Goal: Task Accomplishment & Management: Complete application form

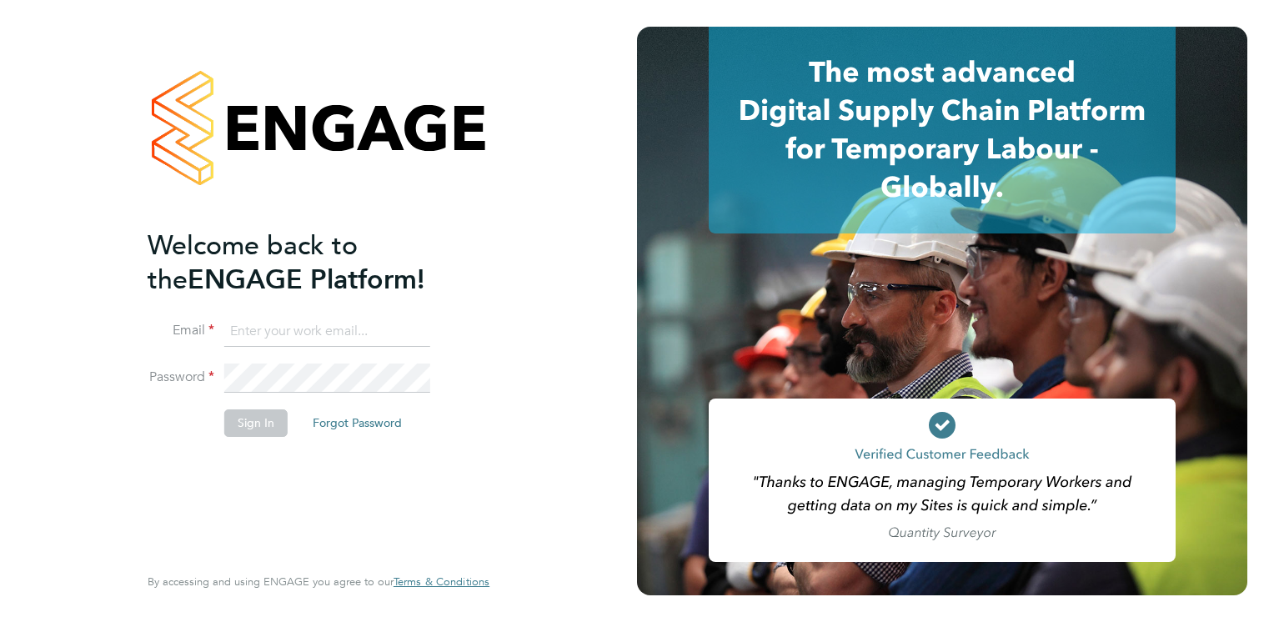
type input "Brendan.Day@hmsworks.co.uk"
click at [243, 421] on button "Sign In" at bounding box center [255, 422] width 63 height 27
click at [243, 421] on div "Sorry, we are having problems connecting to our services." at bounding box center [318, 311] width 637 height 622
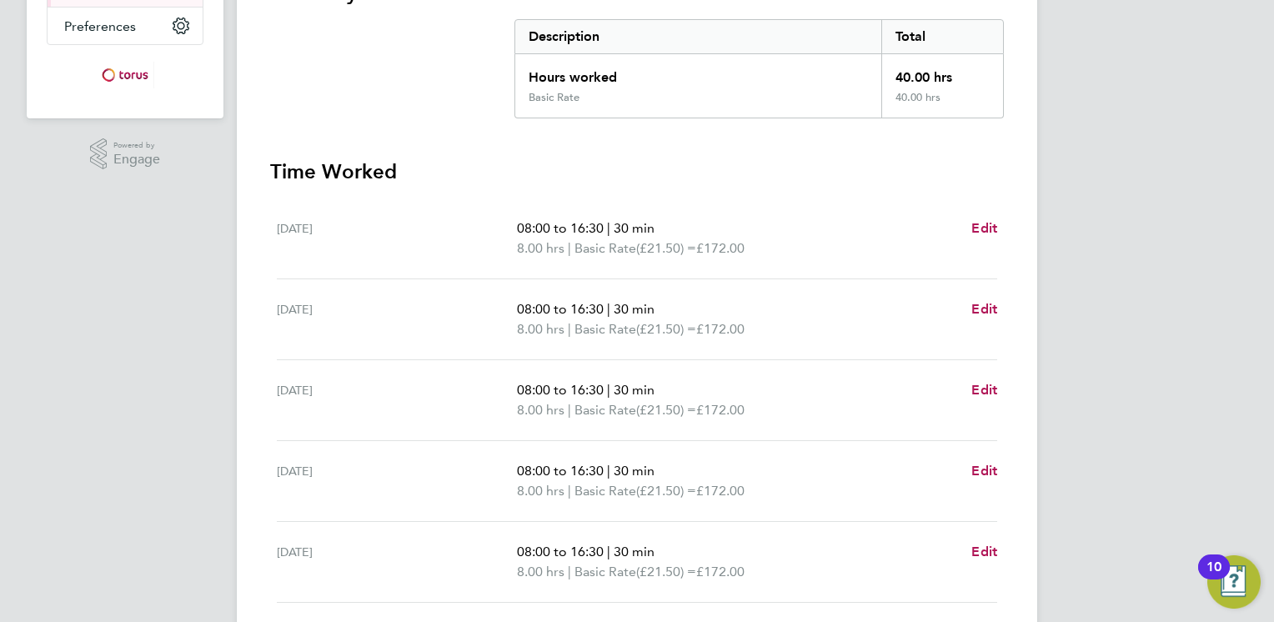
scroll to position [367, 0]
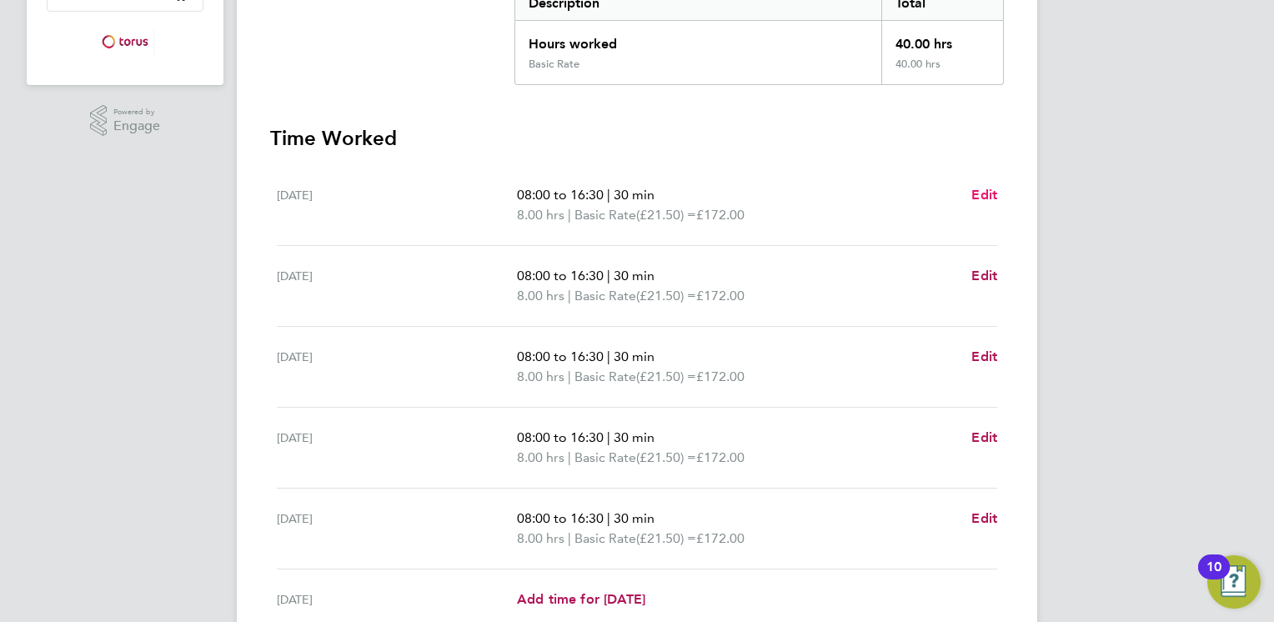
click at [986, 195] on span "Edit" at bounding box center [984, 195] width 26 height 16
select select "30"
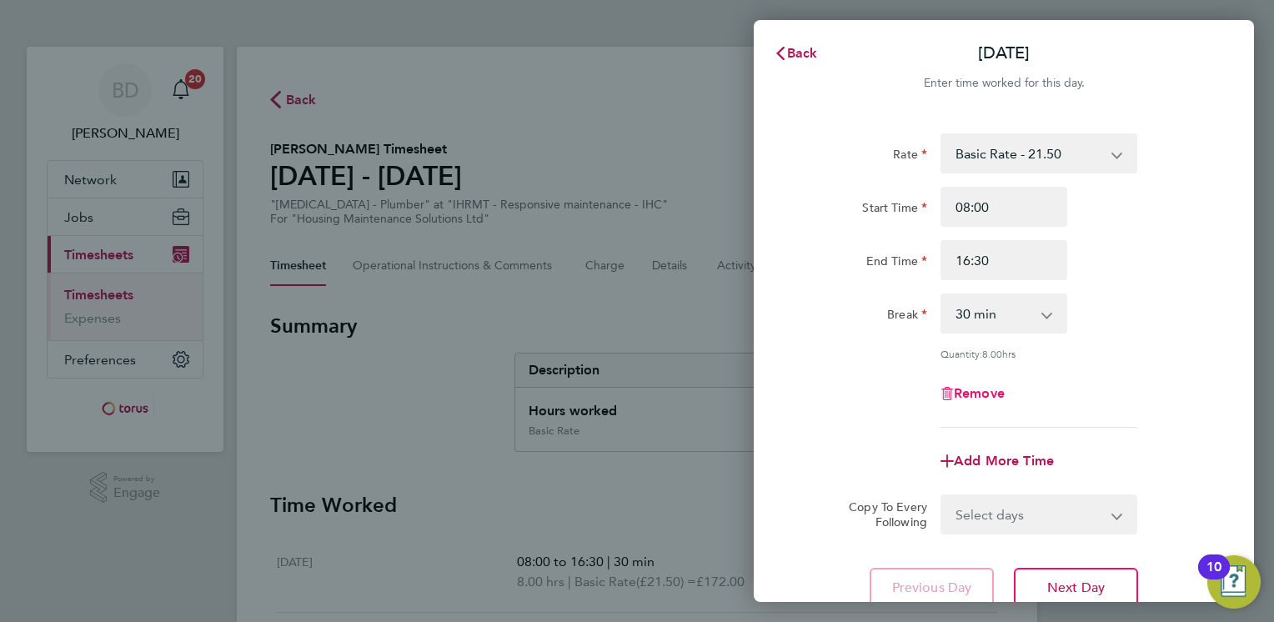
click at [974, 395] on span "Remove" at bounding box center [979, 393] width 51 height 16
select select "null"
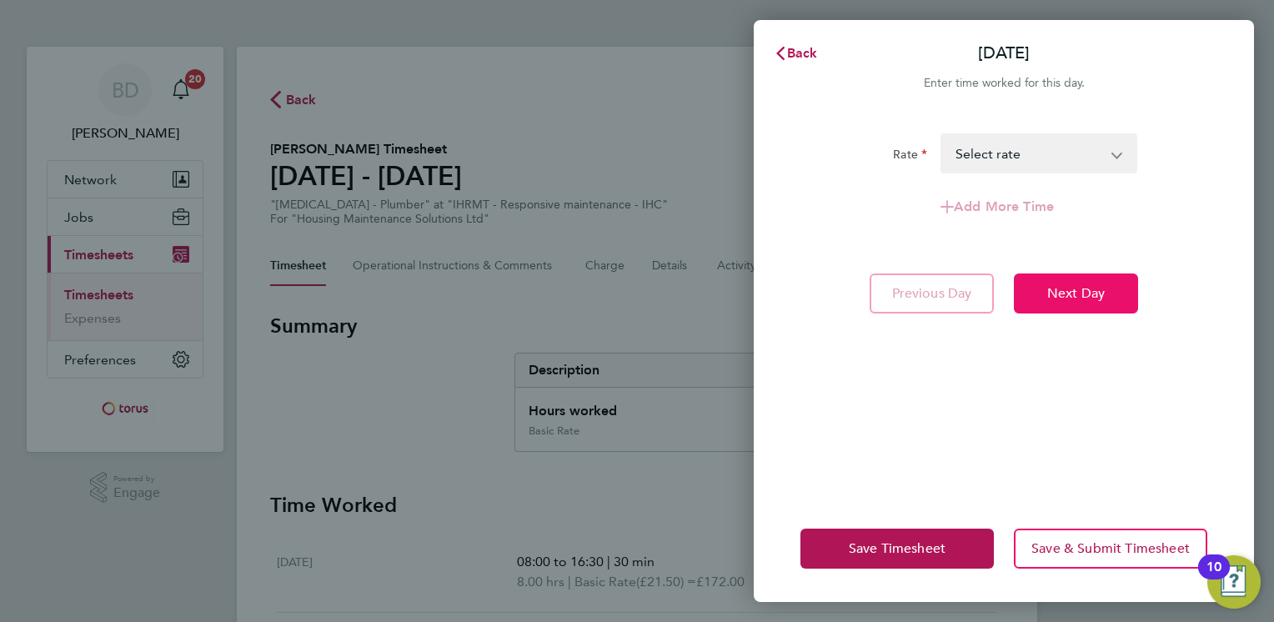
click at [1058, 296] on span "Next Day" at bounding box center [1076, 293] width 58 height 17
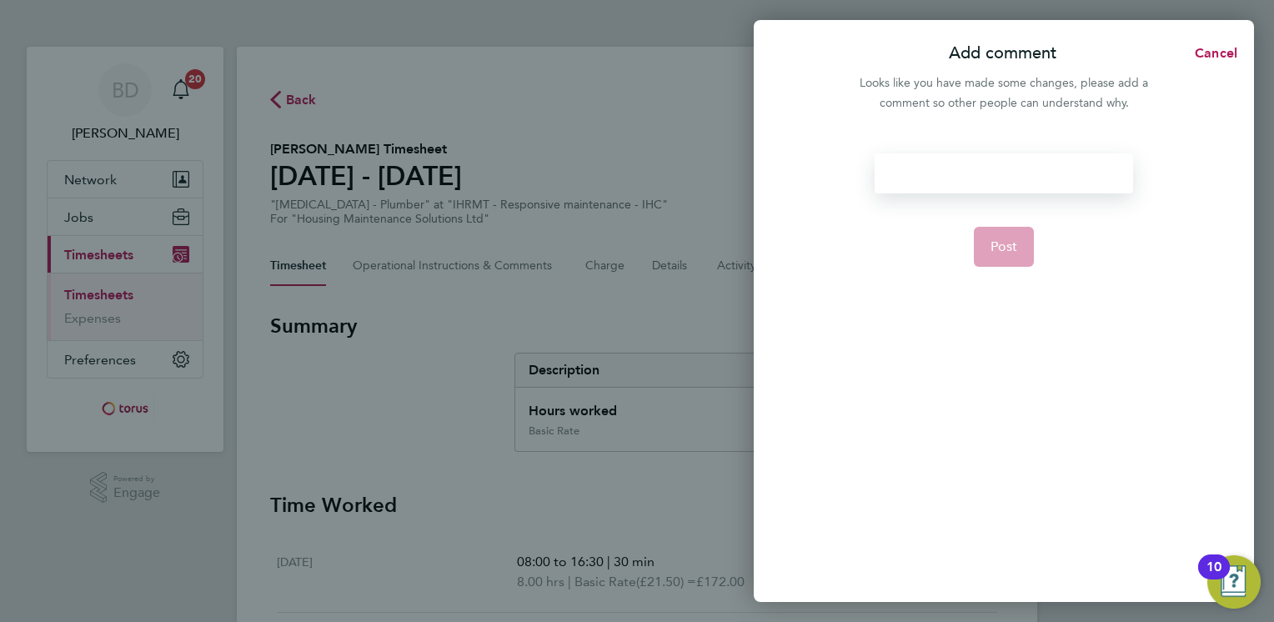
click at [977, 176] on div at bounding box center [1004, 173] width 258 height 40
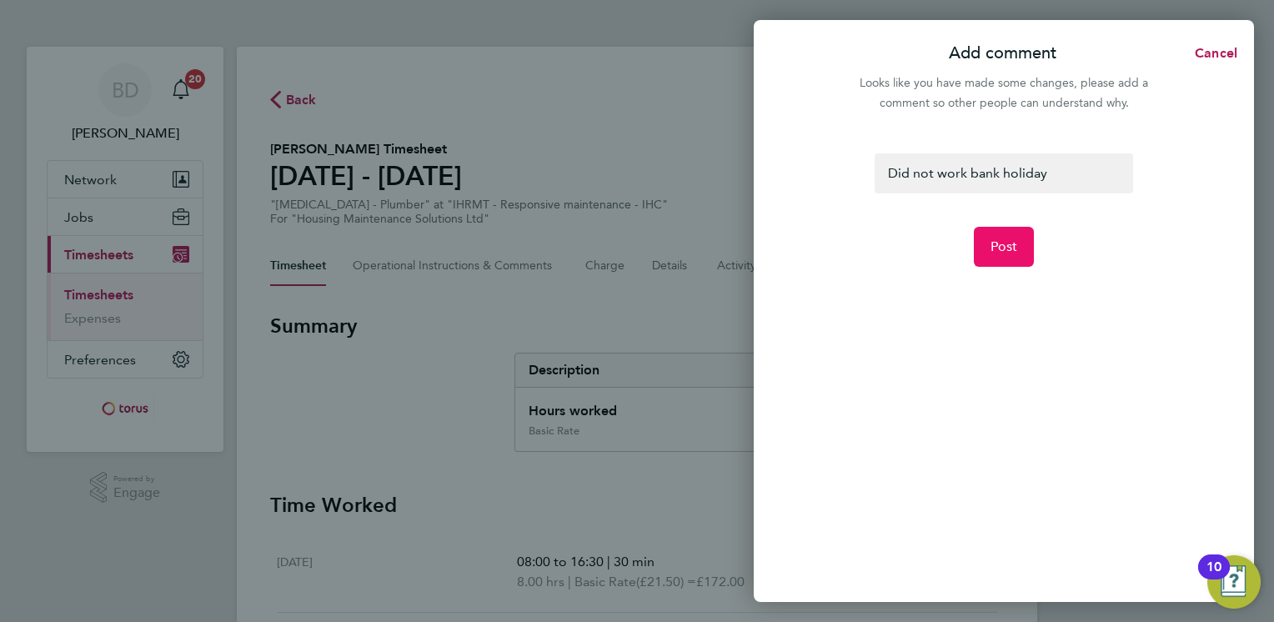
click at [1004, 242] on span "Post" at bounding box center [1005, 246] width 28 height 17
select select "30"
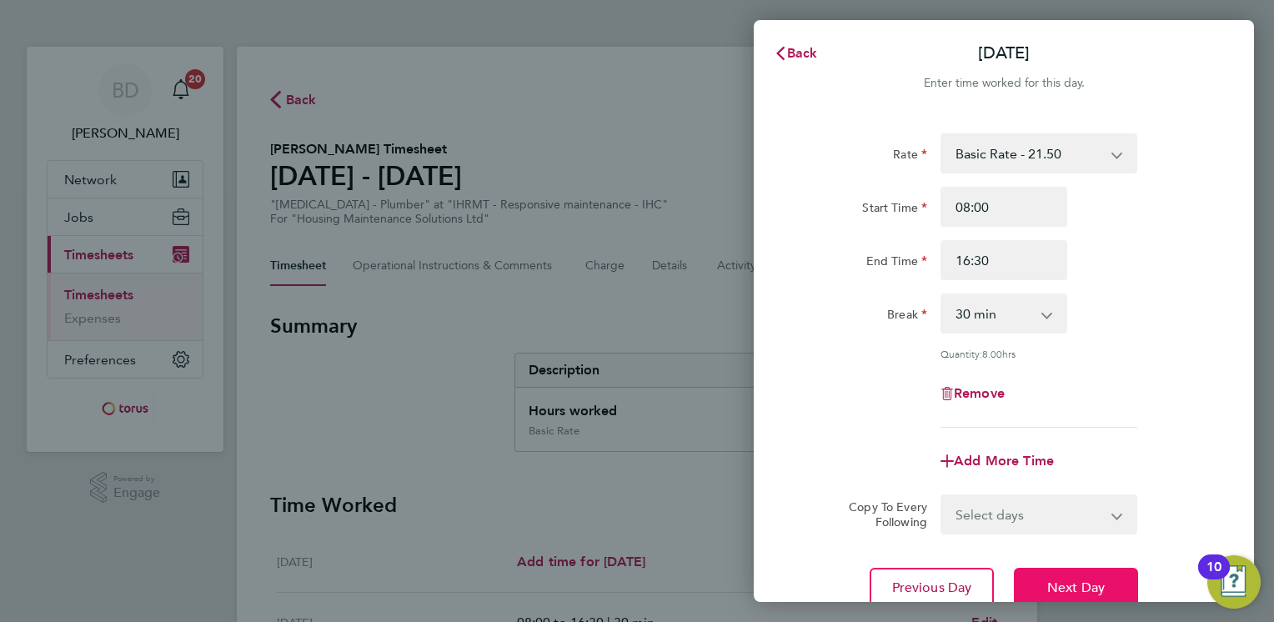
click at [1061, 589] on span "Next Day" at bounding box center [1076, 588] width 58 height 17
select select "30"
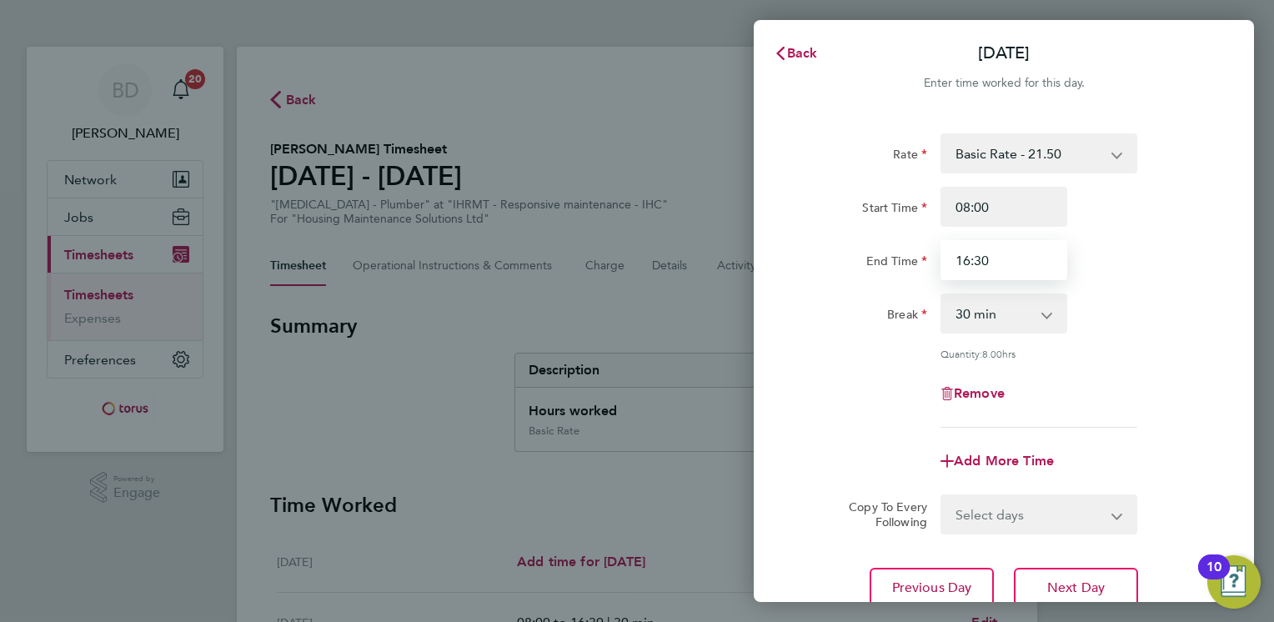
click at [991, 263] on input "16:30" at bounding box center [1004, 260] width 127 height 40
click at [970, 262] on input "16:10" at bounding box center [1004, 260] width 127 height 40
type input "15:10"
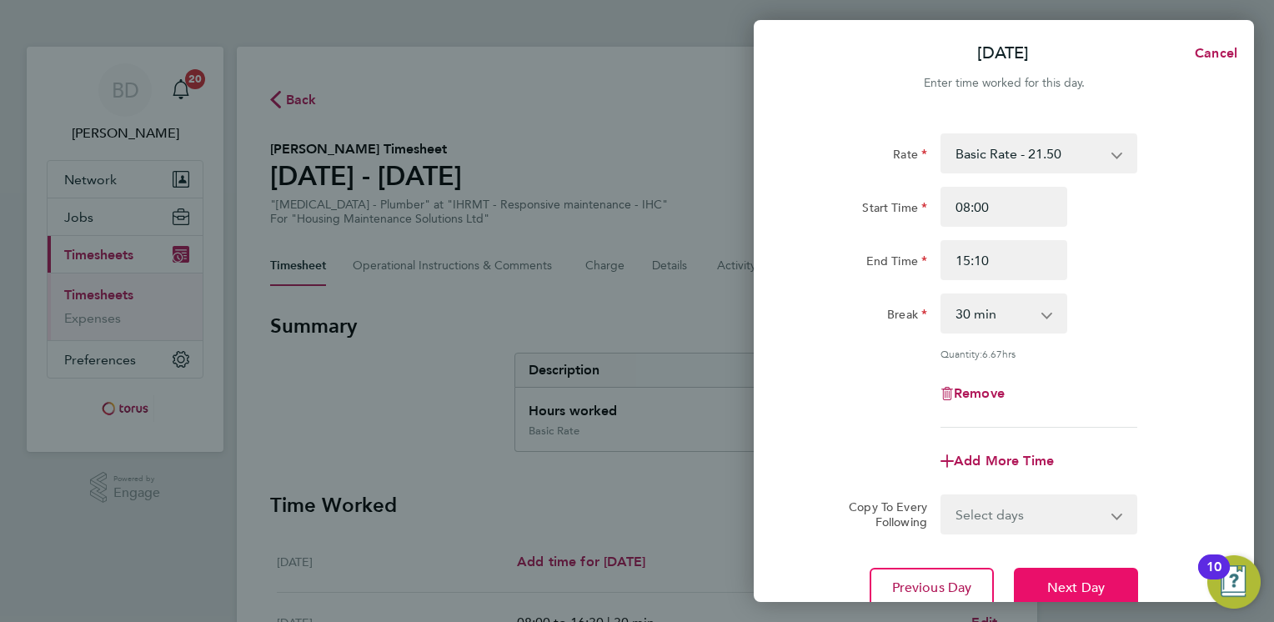
click at [1057, 584] on span "Next Day" at bounding box center [1076, 588] width 58 height 17
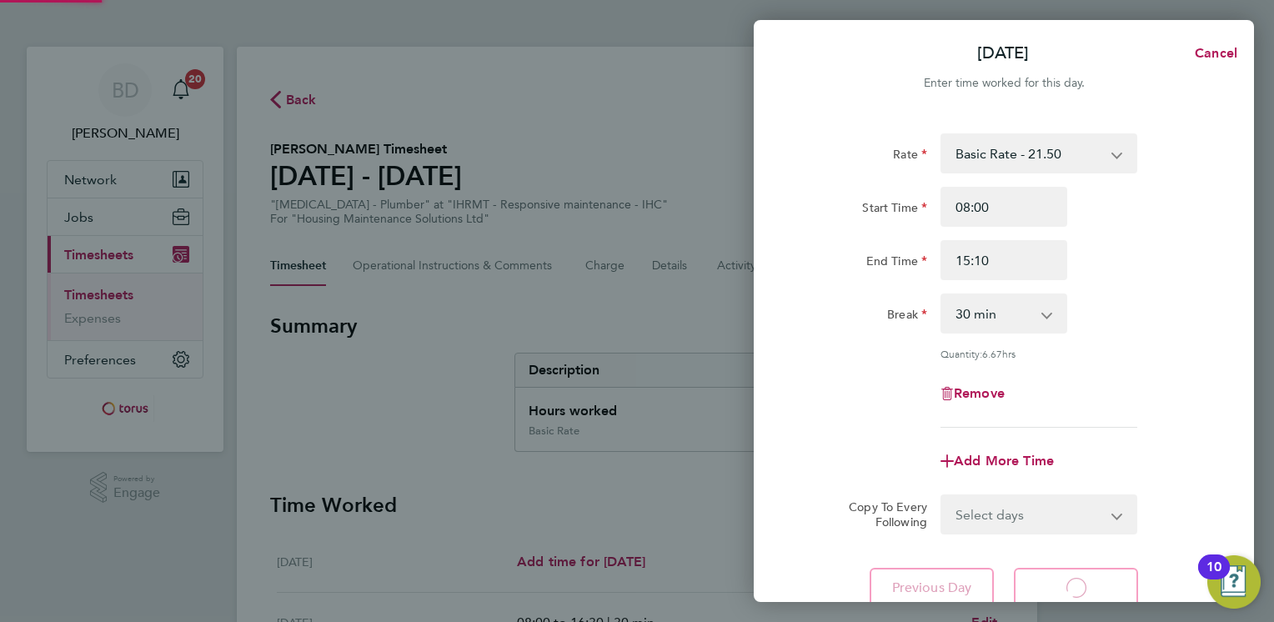
select select "30"
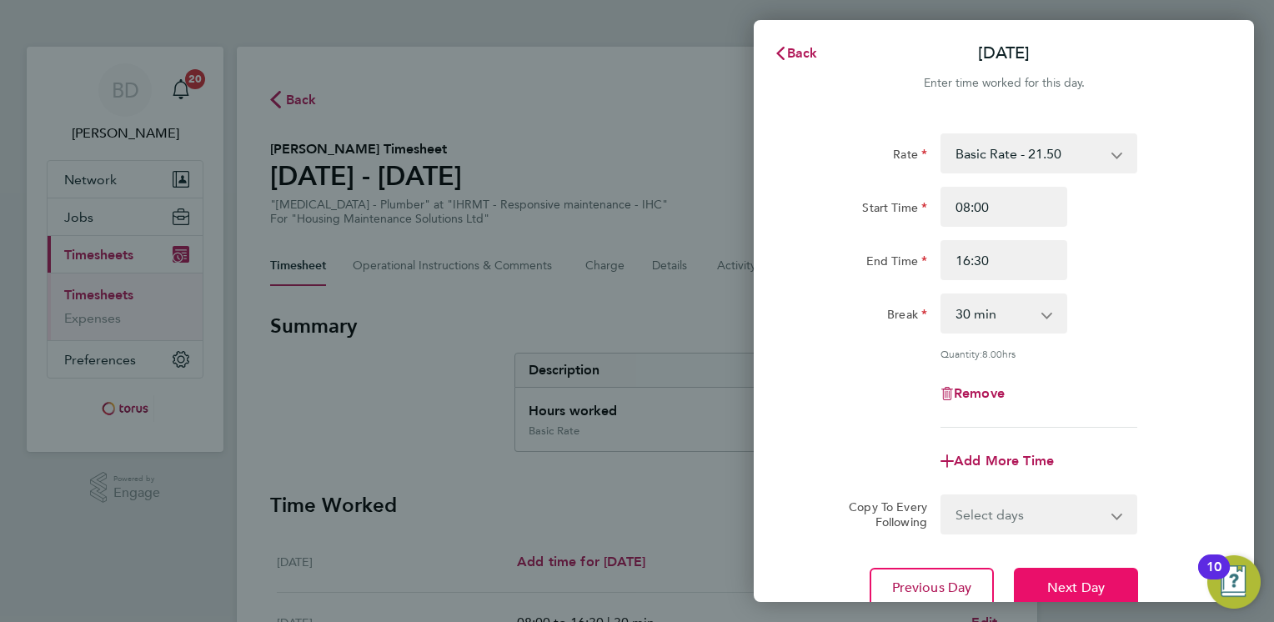
click at [1066, 585] on span "Next Day" at bounding box center [1076, 588] width 58 height 17
select select "30"
click at [1066, 585] on span "Next Day" at bounding box center [1076, 588] width 58 height 17
select select "30"
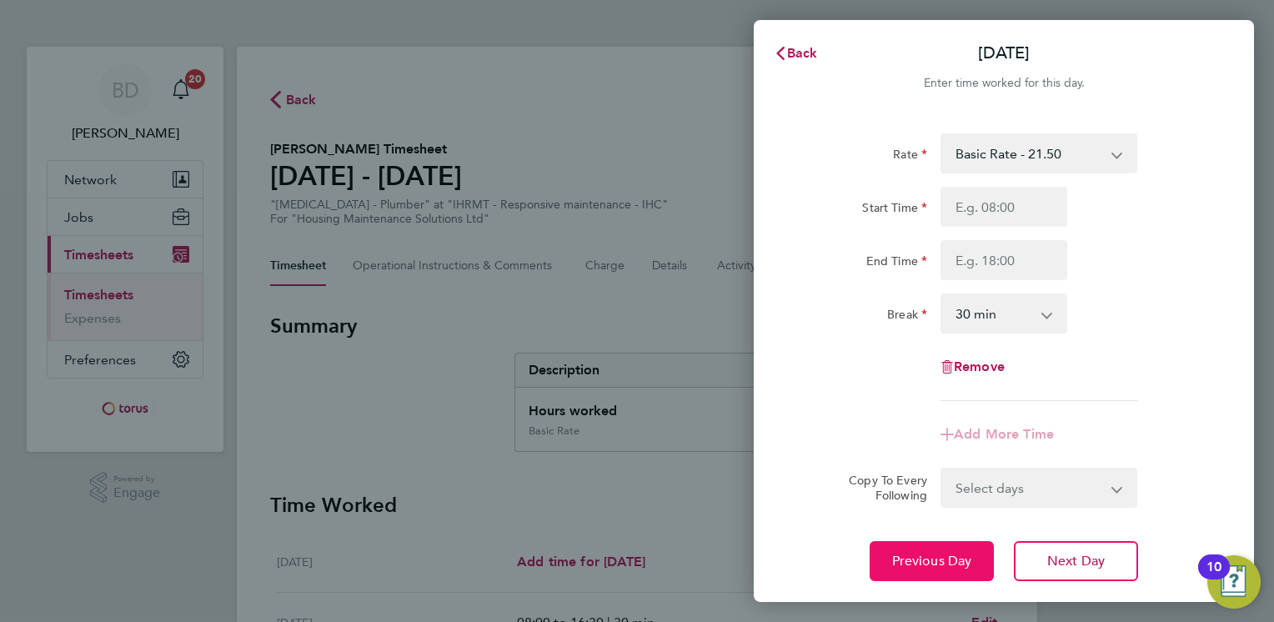
click at [993, 552] on button "Previous Day" at bounding box center [932, 561] width 124 height 40
select select "30"
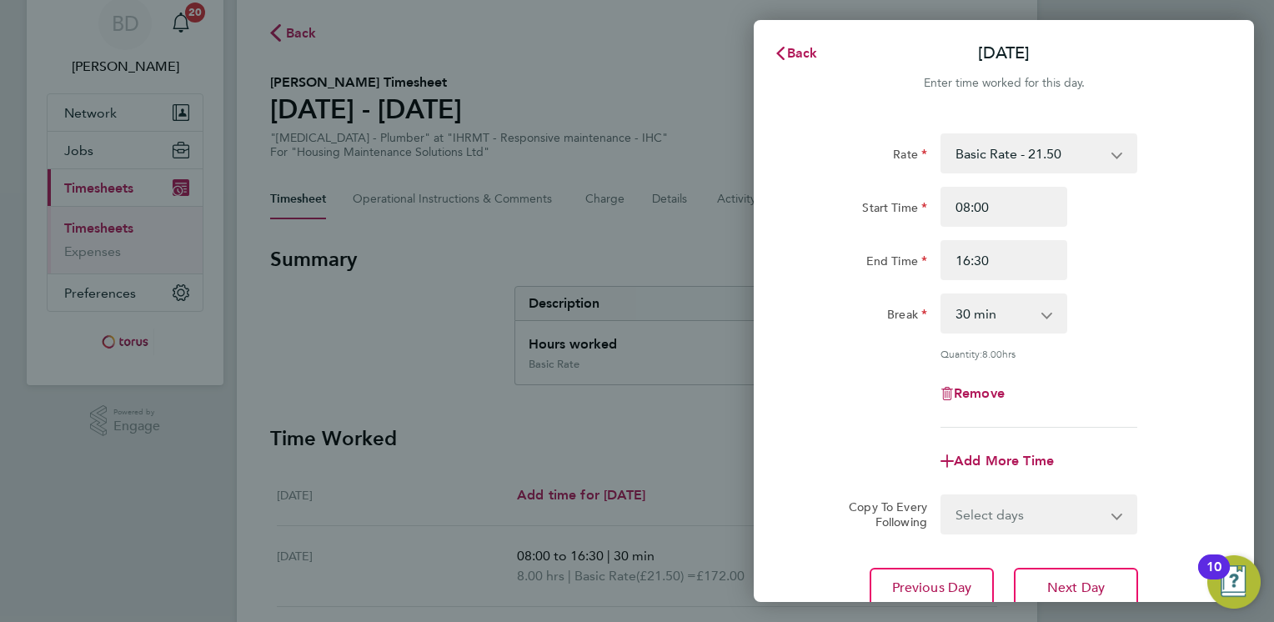
scroll to position [100, 0]
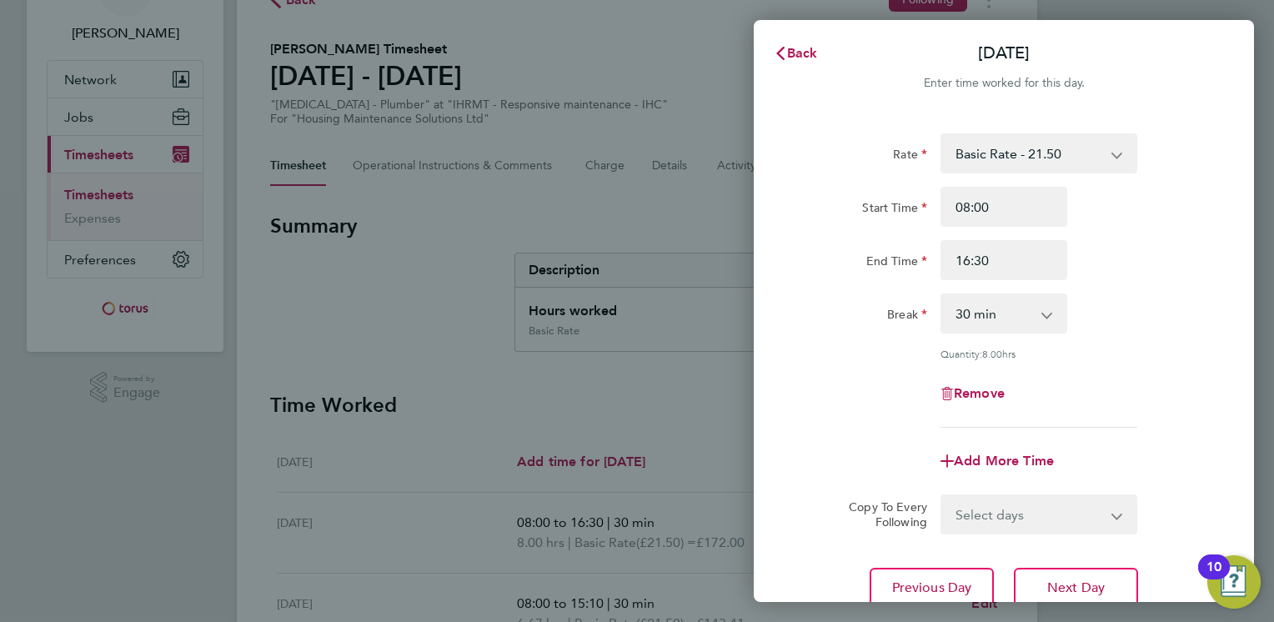
click at [1192, 433] on app-timesheet-line-form-group "Rate Basic Rate - 21.50 Start Time 08:00 End Time 16:30 Break 0 min 15 min 30 m…" at bounding box center [1003, 307] width 407 height 348
click at [1082, 580] on span "Next Day" at bounding box center [1076, 588] width 58 height 17
select select "30"
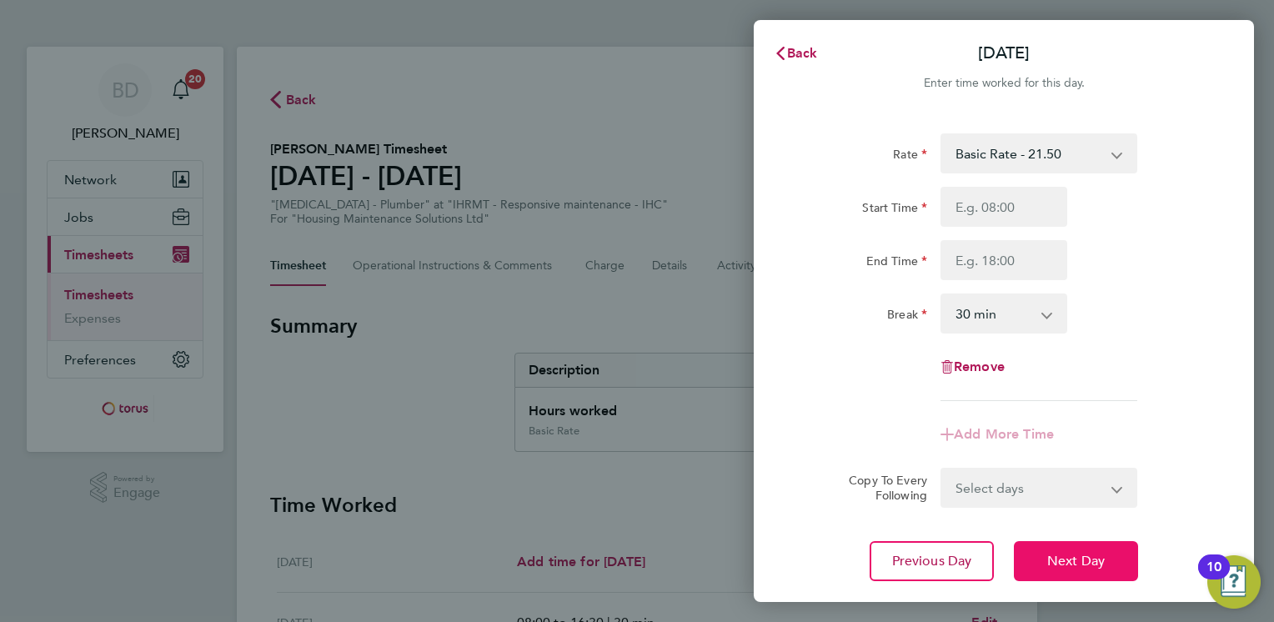
click at [1071, 564] on span "Next Day" at bounding box center [1076, 561] width 58 height 17
select select "30"
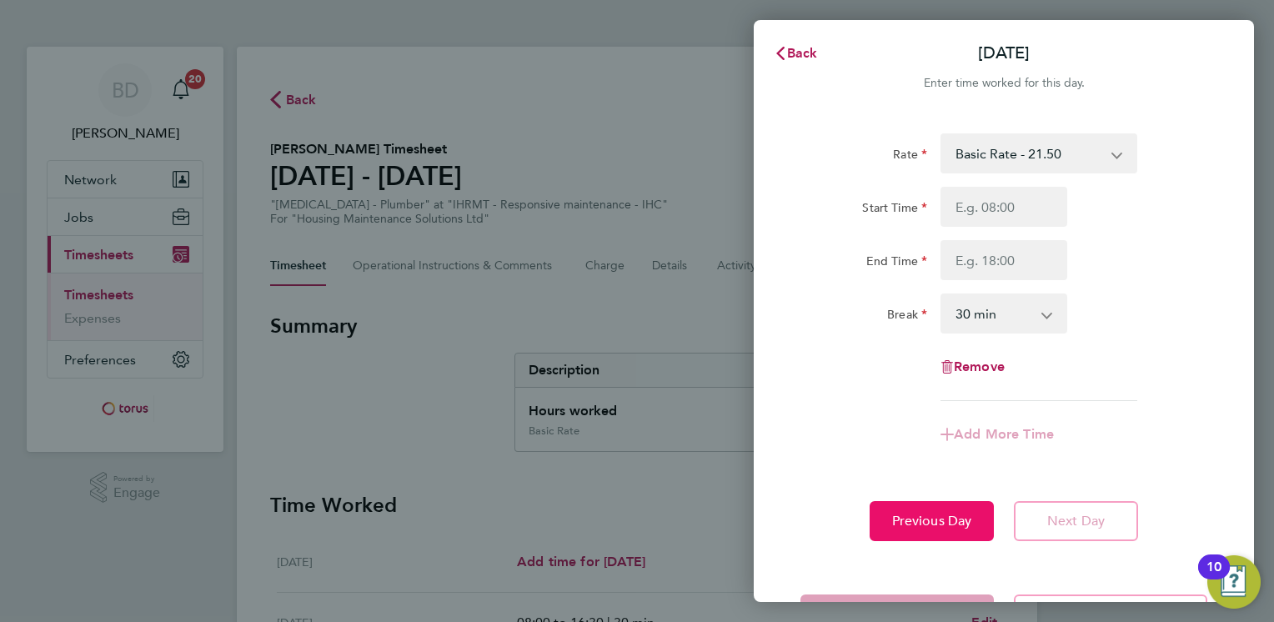
click at [967, 526] on span "Previous Day" at bounding box center [932, 521] width 80 height 17
select select "30"
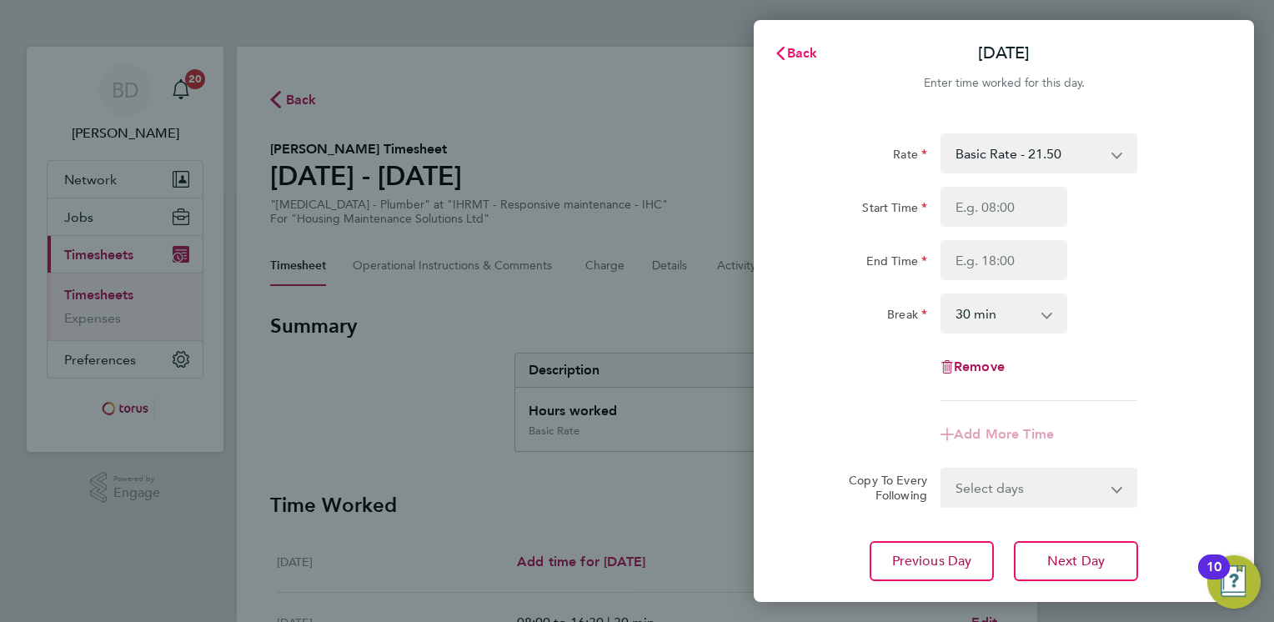
click at [794, 57] on span "Back" at bounding box center [802, 53] width 31 height 16
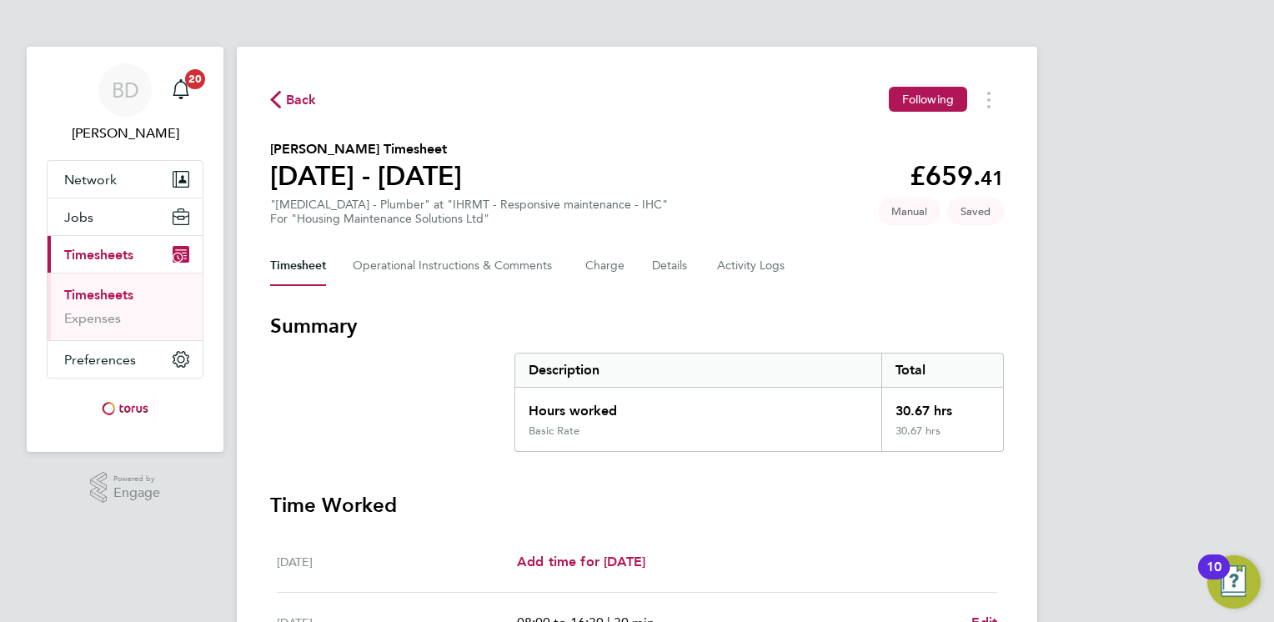
click at [790, 565] on div "Add time for [DATE] Add time for [DATE]" at bounding box center [757, 562] width 480 height 20
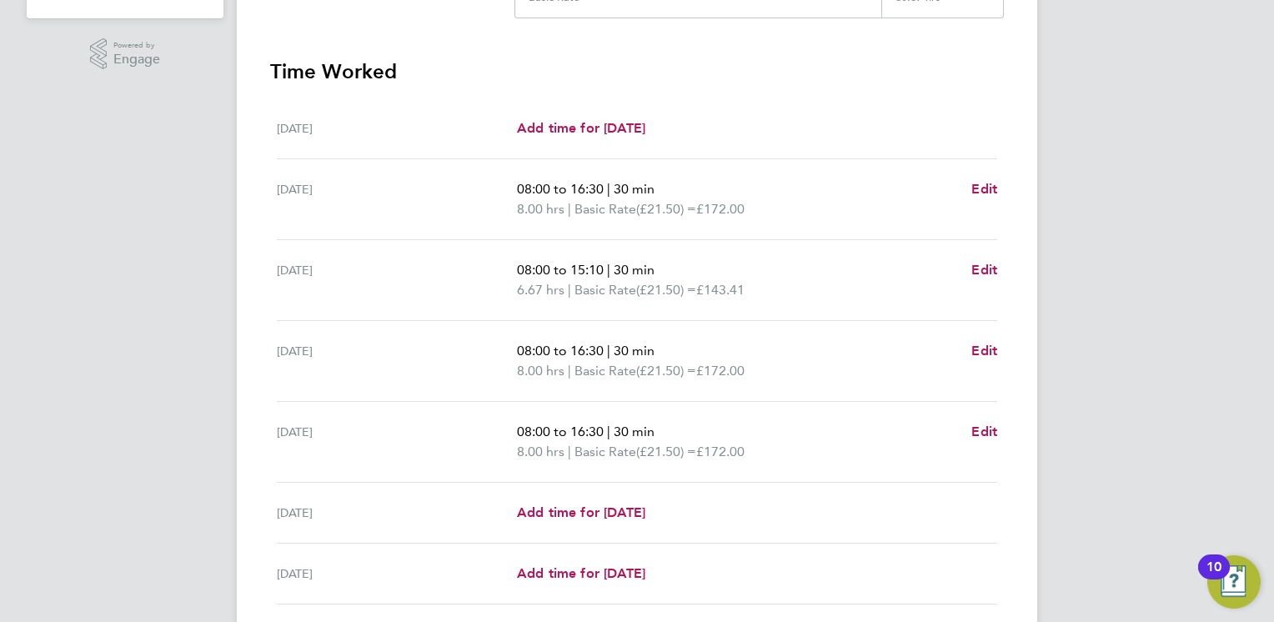
scroll to position [467, 0]
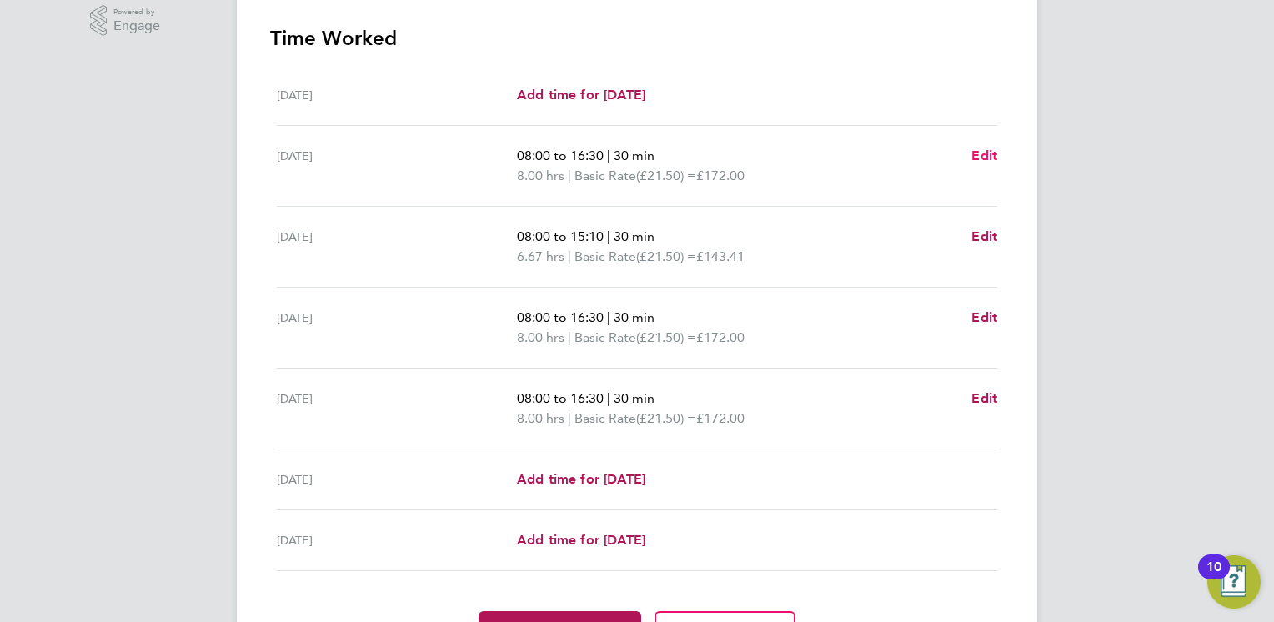
click at [980, 158] on span "Edit" at bounding box center [984, 156] width 26 height 16
select select "30"
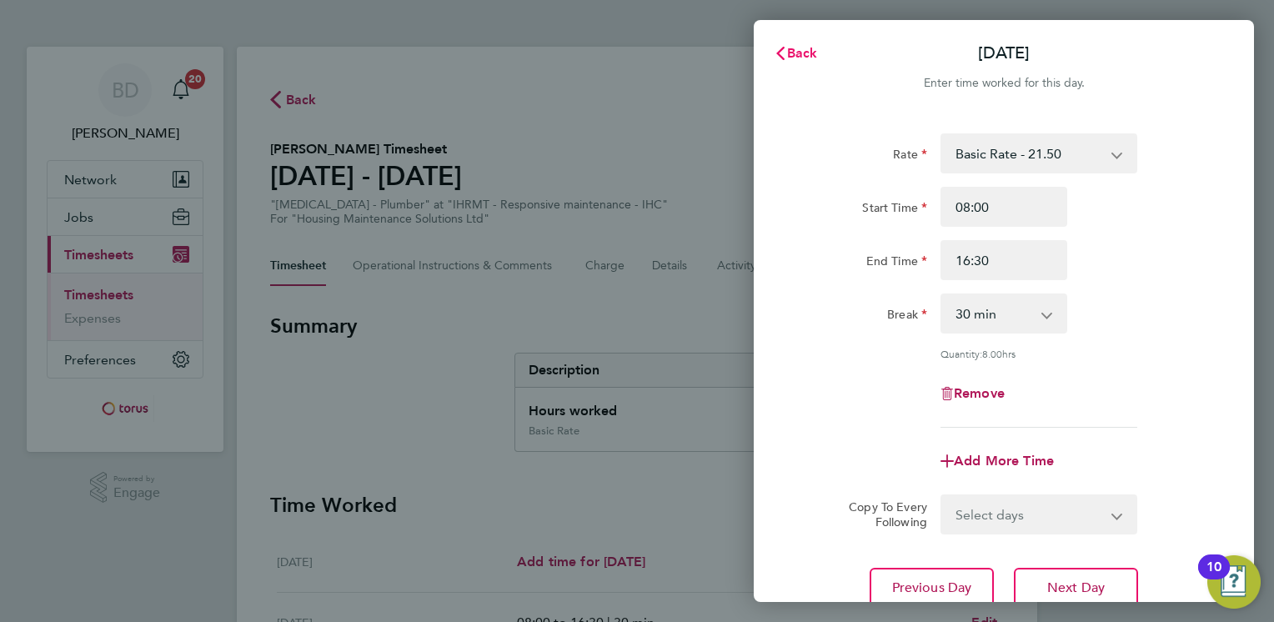
click at [804, 52] on span "Back" at bounding box center [802, 53] width 31 height 16
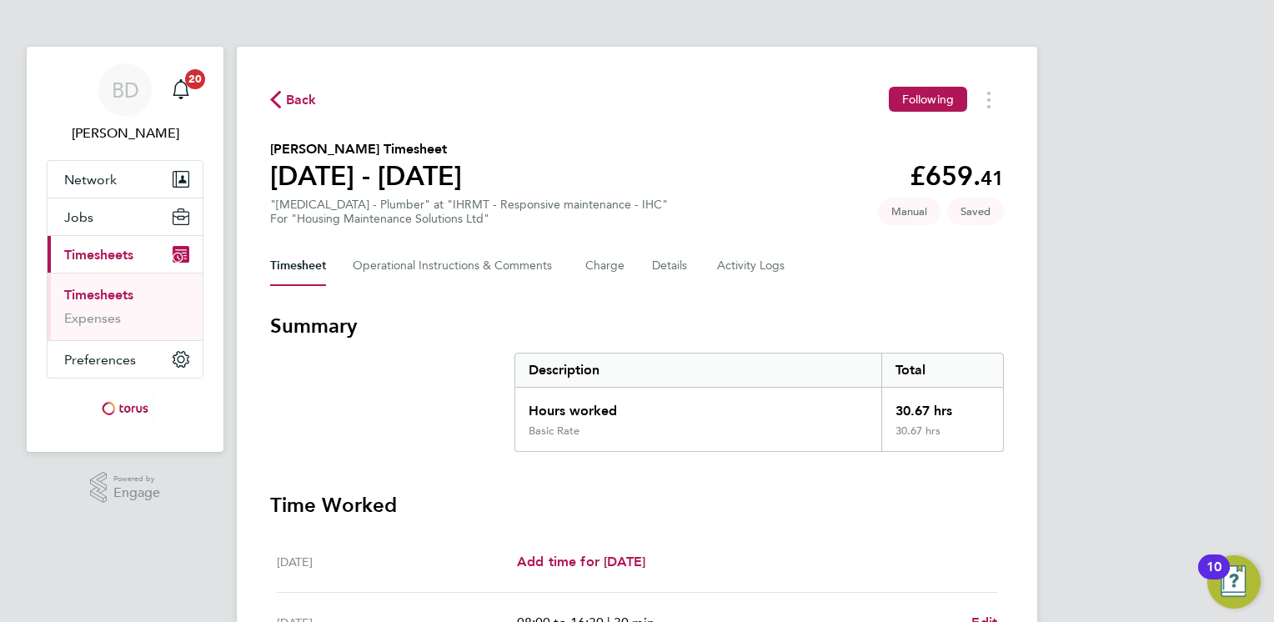
click at [733, 499] on h3 "Time Worked" at bounding box center [637, 505] width 734 height 27
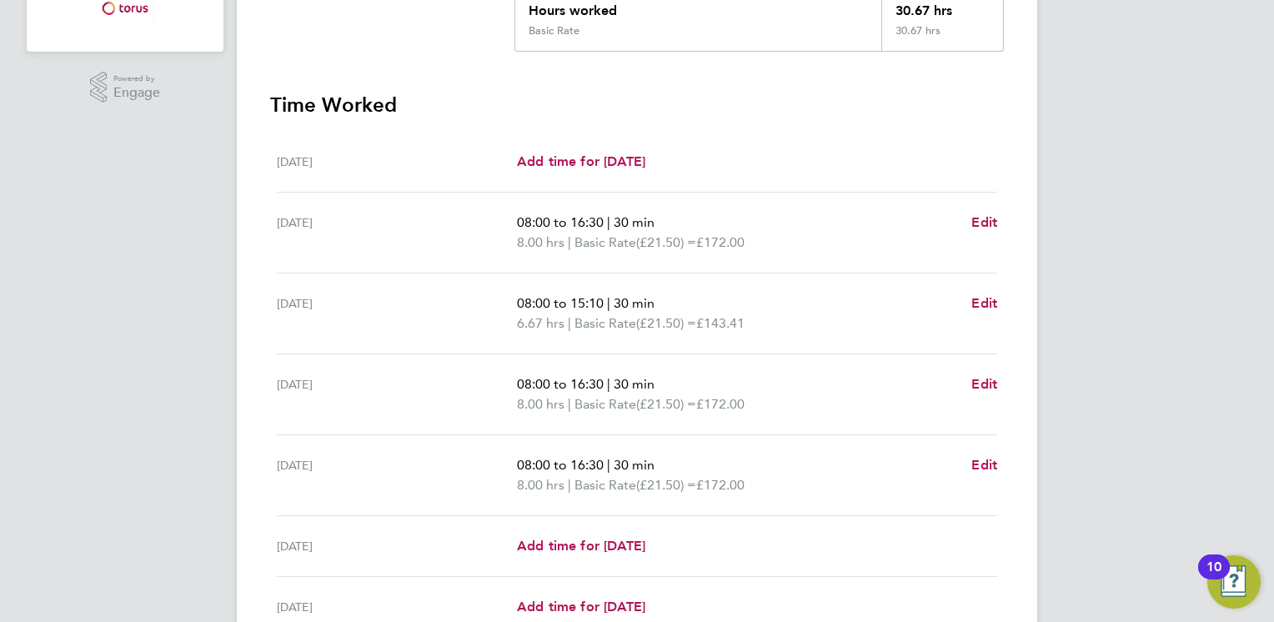
scroll to position [434, 0]
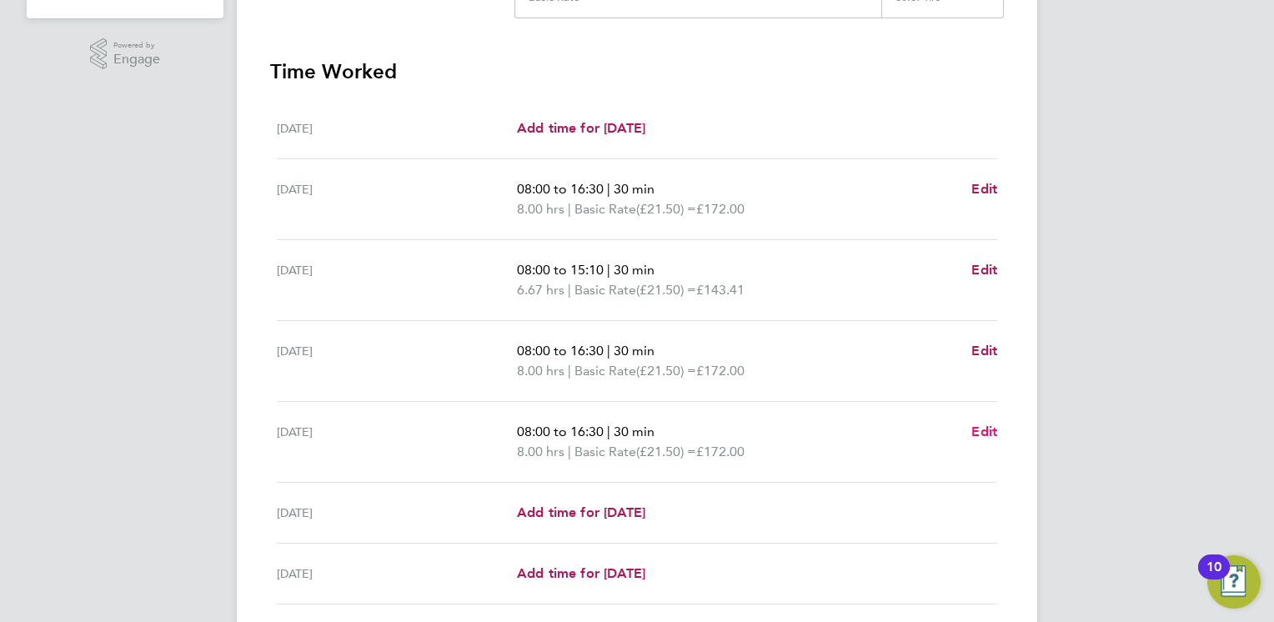
click at [981, 426] on span "Edit" at bounding box center [984, 432] width 26 height 16
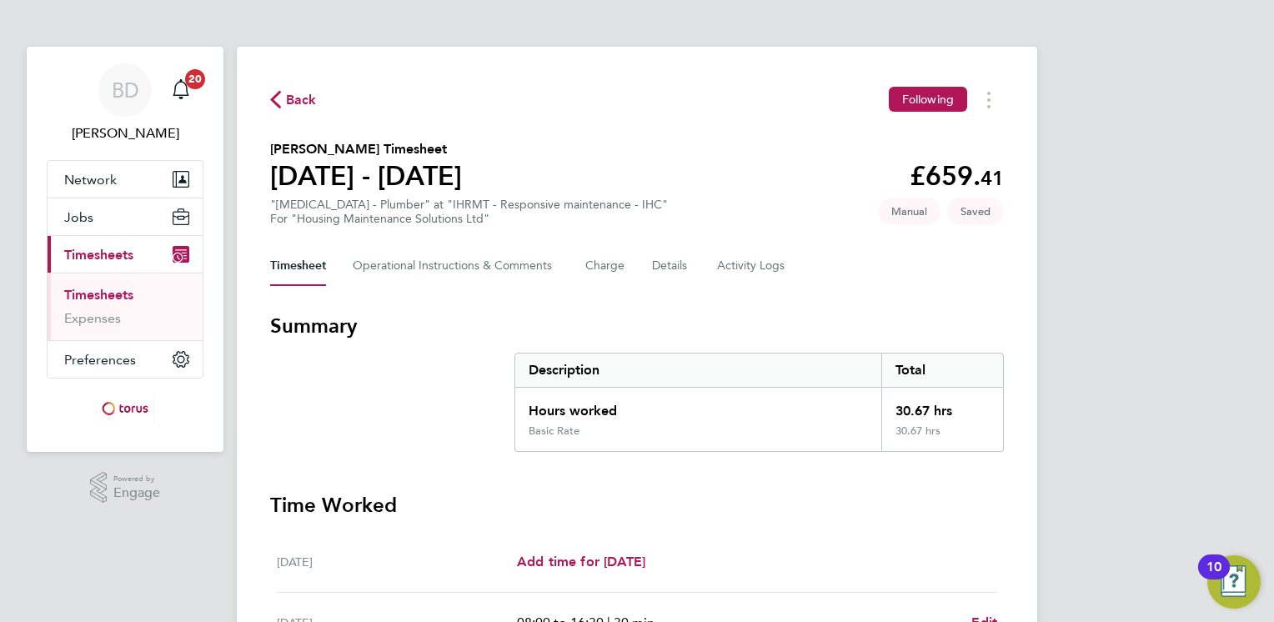
select select "30"
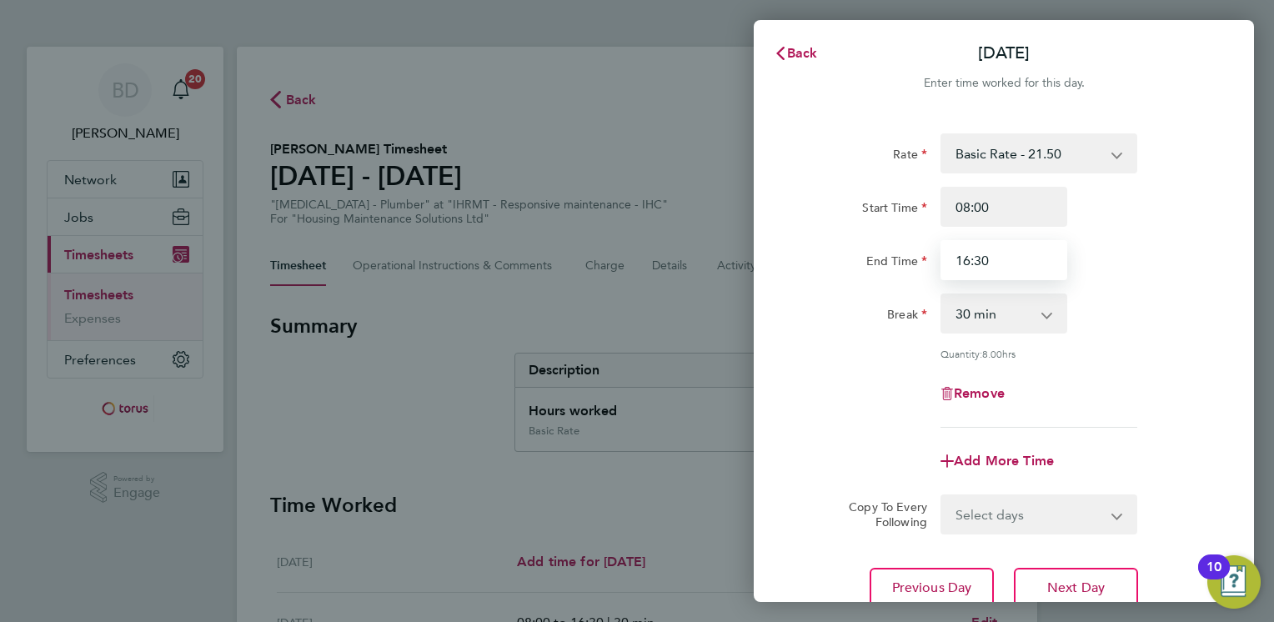
click at [970, 258] on input "16:30" at bounding box center [1004, 260] width 127 height 40
type input "15:30"
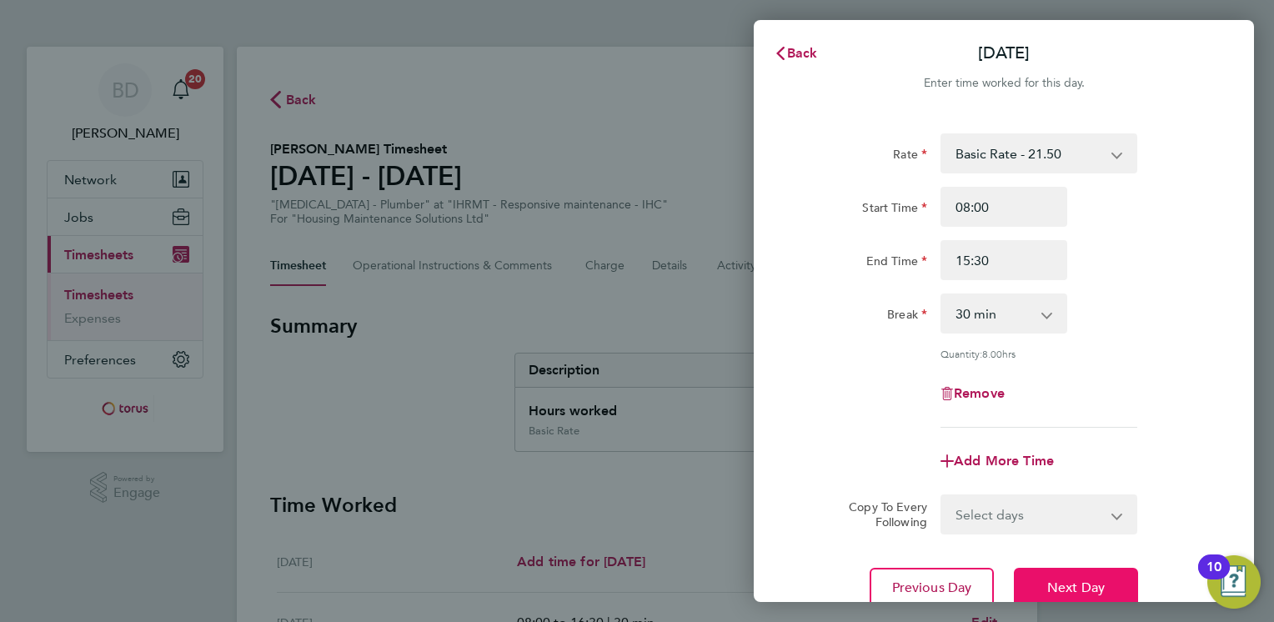
click at [1047, 577] on button "Next Day" at bounding box center [1076, 588] width 124 height 40
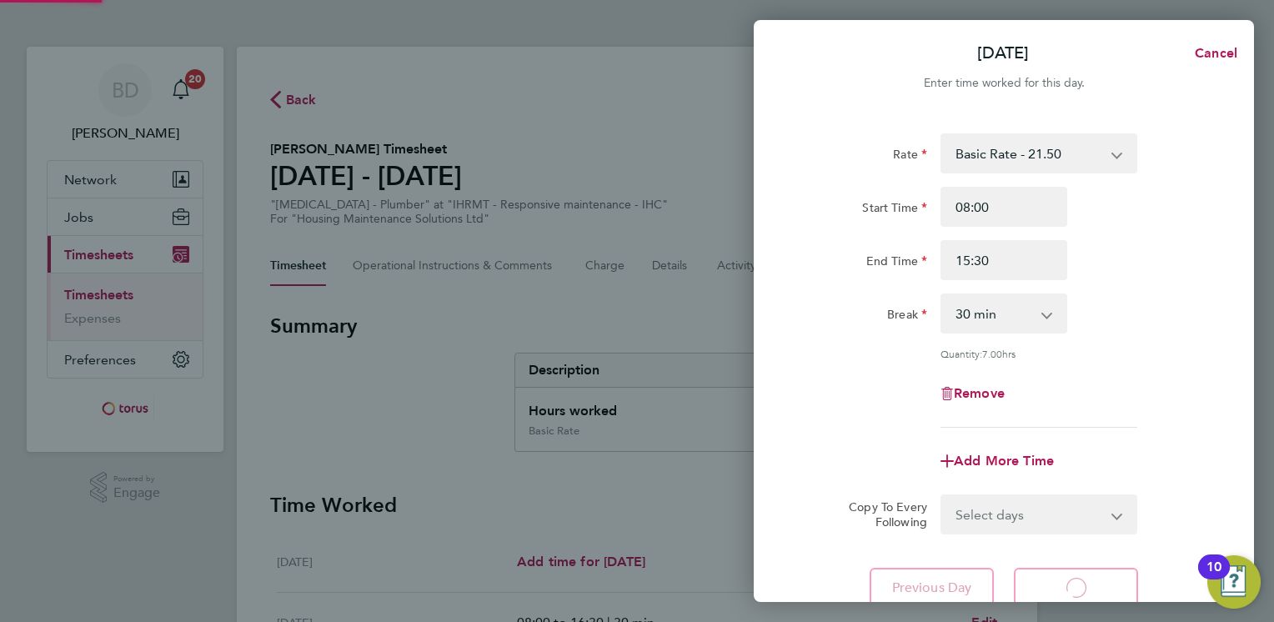
select select "30"
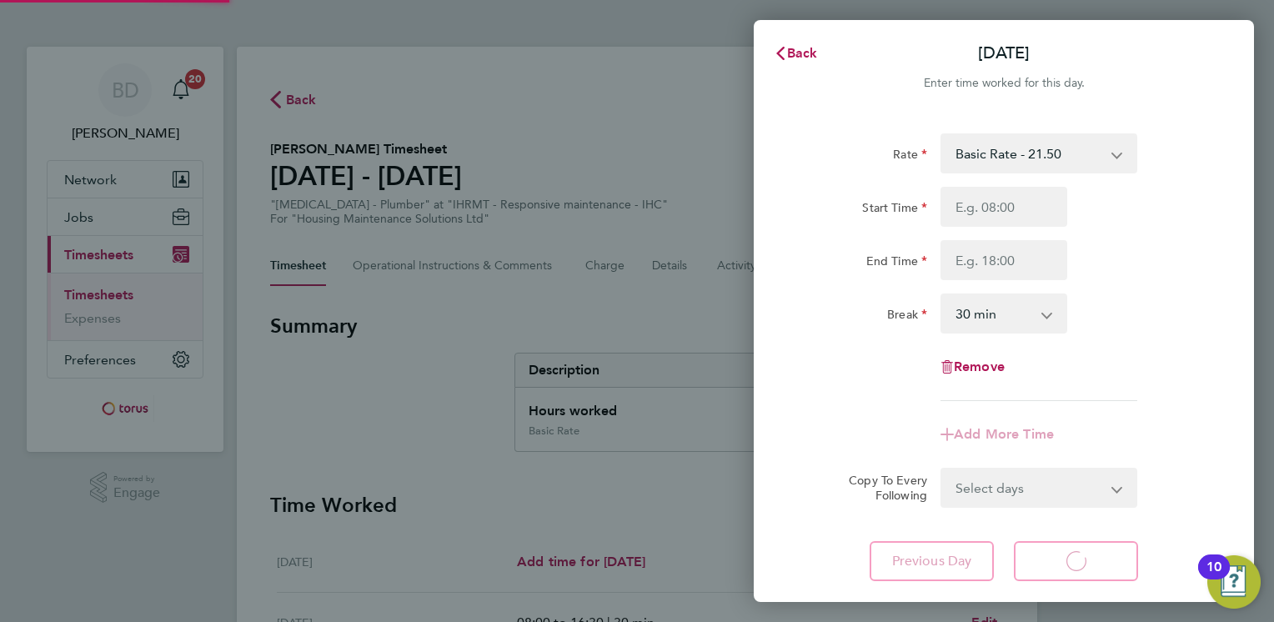
select select "30"
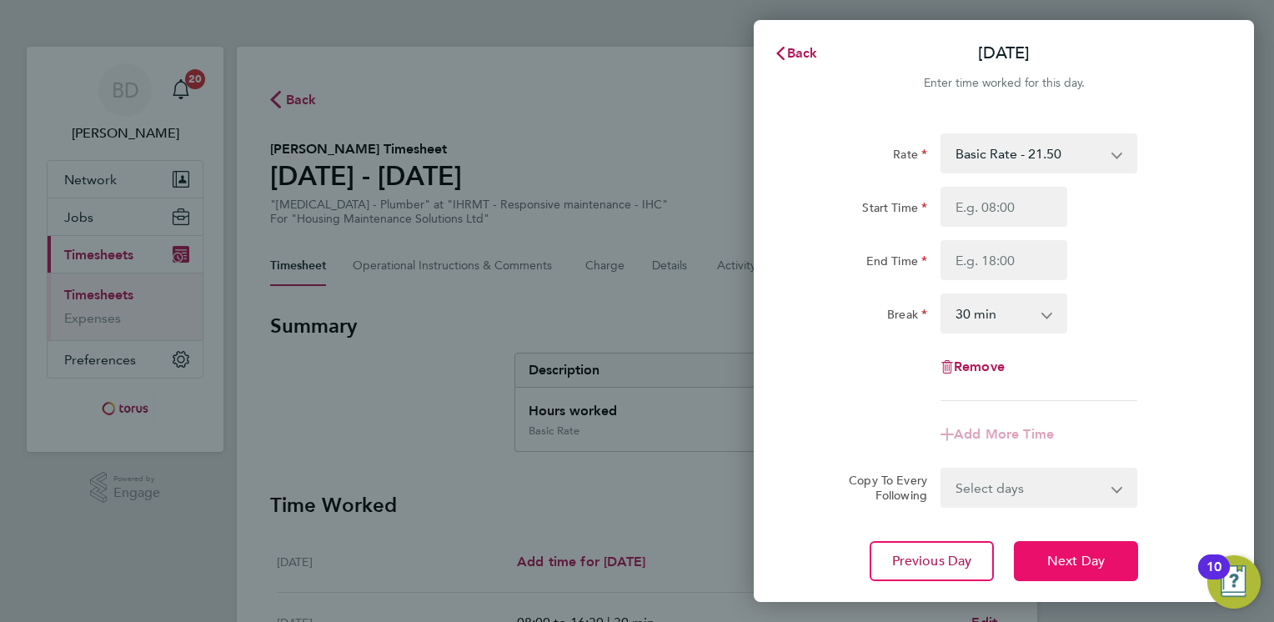
click at [1047, 577] on button "Next Day" at bounding box center [1076, 561] width 124 height 40
select select "30"
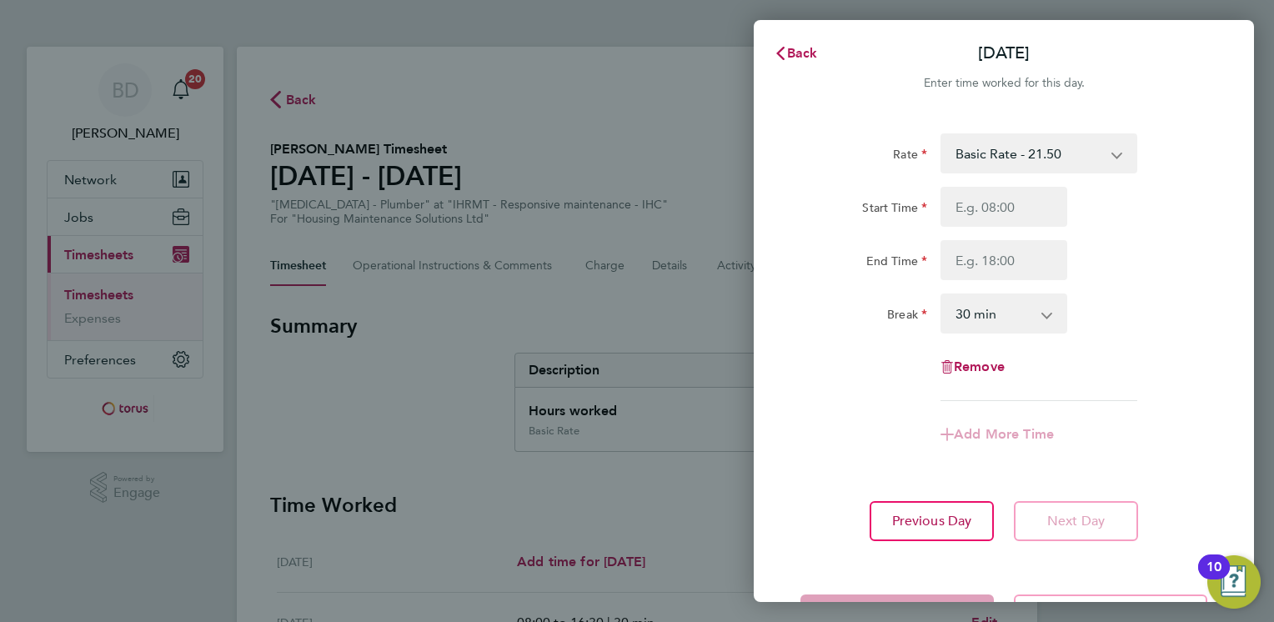
click at [1047, 577] on div "Save Timesheet Save & Submit Timesheet" at bounding box center [1004, 614] width 500 height 107
click at [785, 45] on svg-icon "button" at bounding box center [780, 53] width 13 height 16
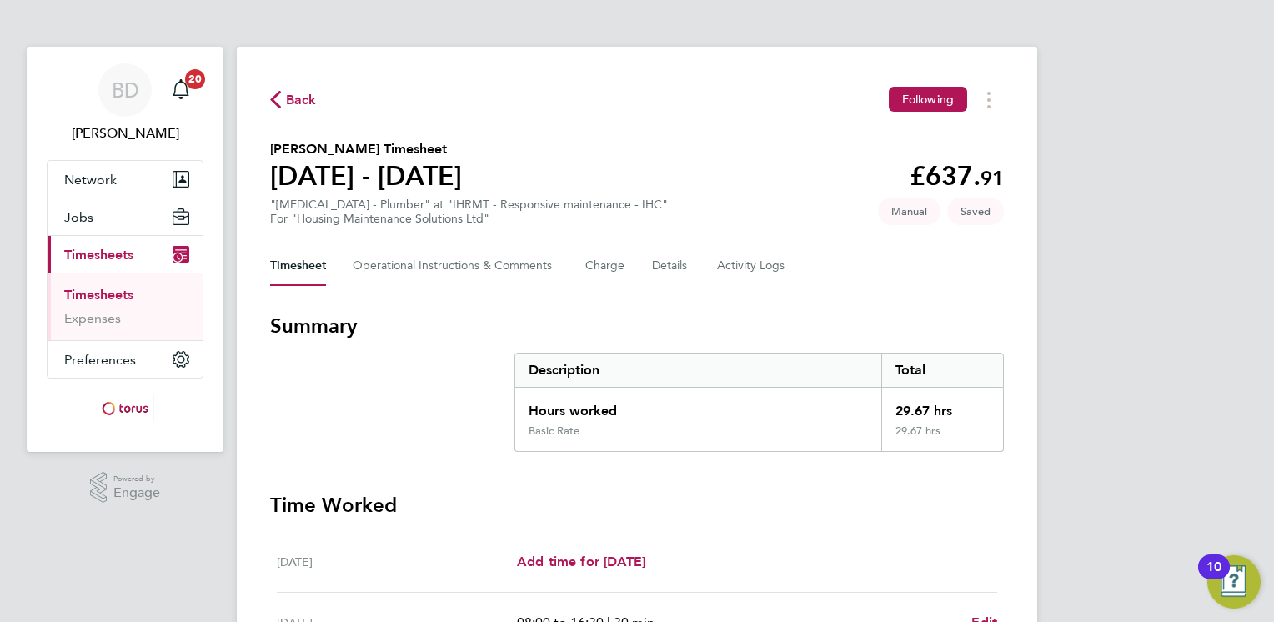
click at [775, 509] on h3 "Time Worked" at bounding box center [637, 505] width 734 height 27
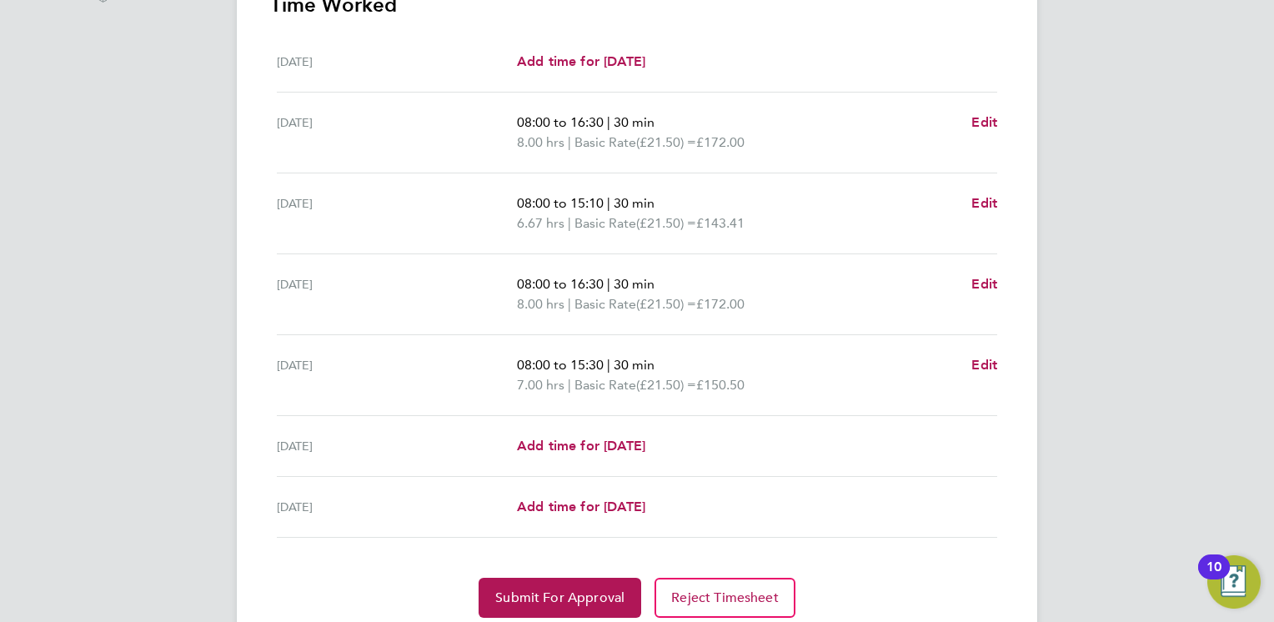
scroll to position [534, 0]
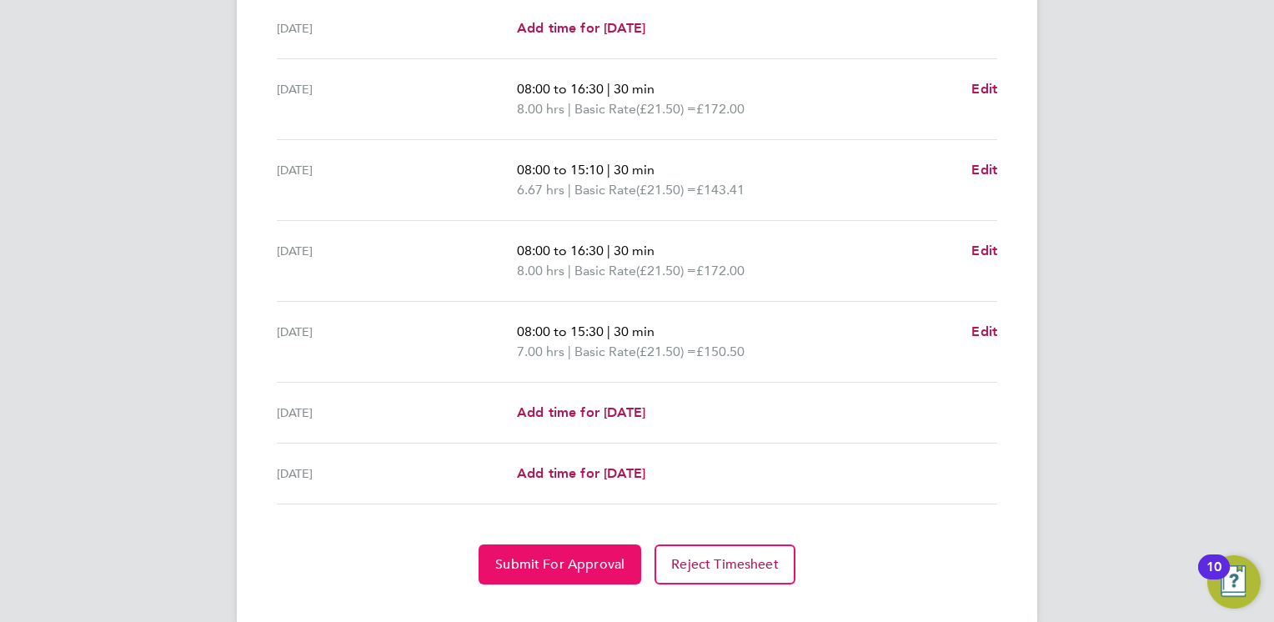
click at [578, 559] on span "Submit For Approval" at bounding box center [559, 564] width 129 height 17
click at [560, 559] on span "Approve Timesheet" at bounding box center [560, 564] width 123 height 17
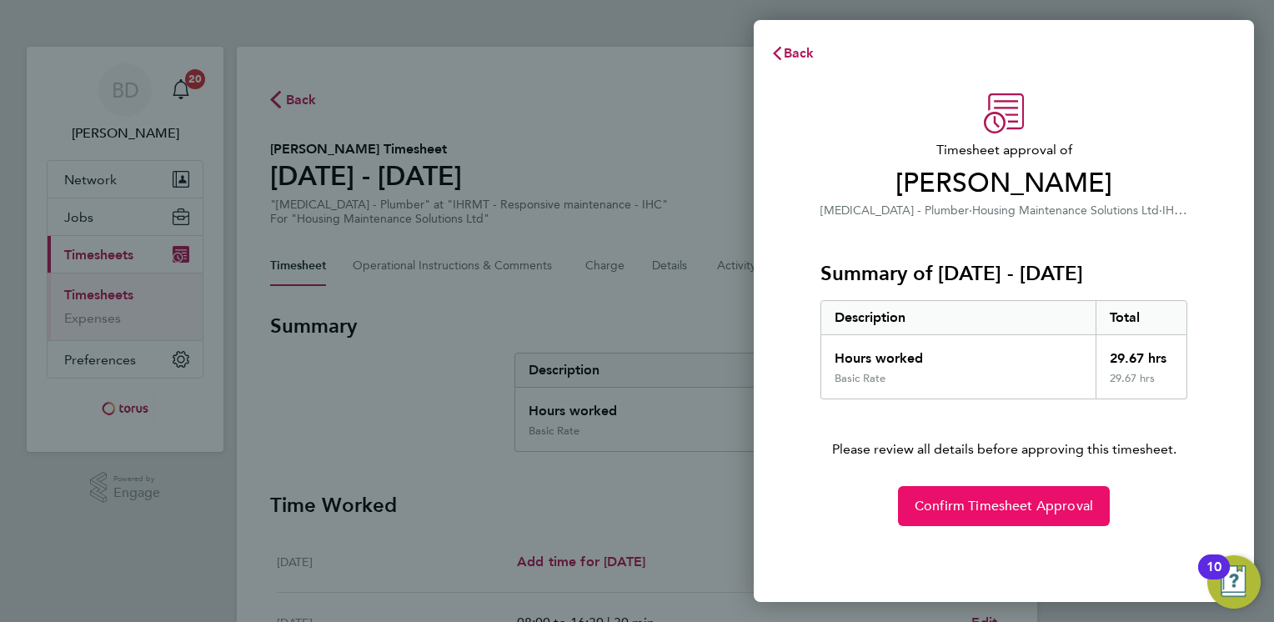
click at [1000, 509] on span "Confirm Timesheet Approval" at bounding box center [1004, 506] width 178 height 17
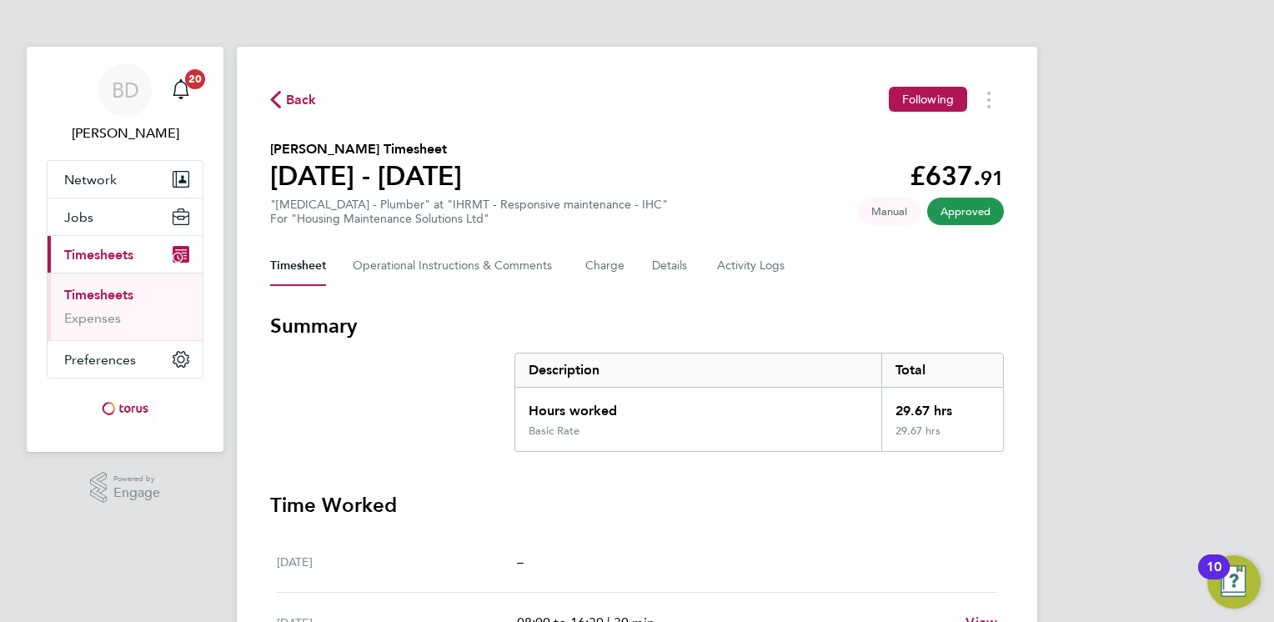
click at [288, 96] on span "Back" at bounding box center [301, 100] width 31 height 20
click at [287, 102] on span "Back" at bounding box center [301, 100] width 31 height 20
